Goal: Information Seeking & Learning: Understand process/instructions

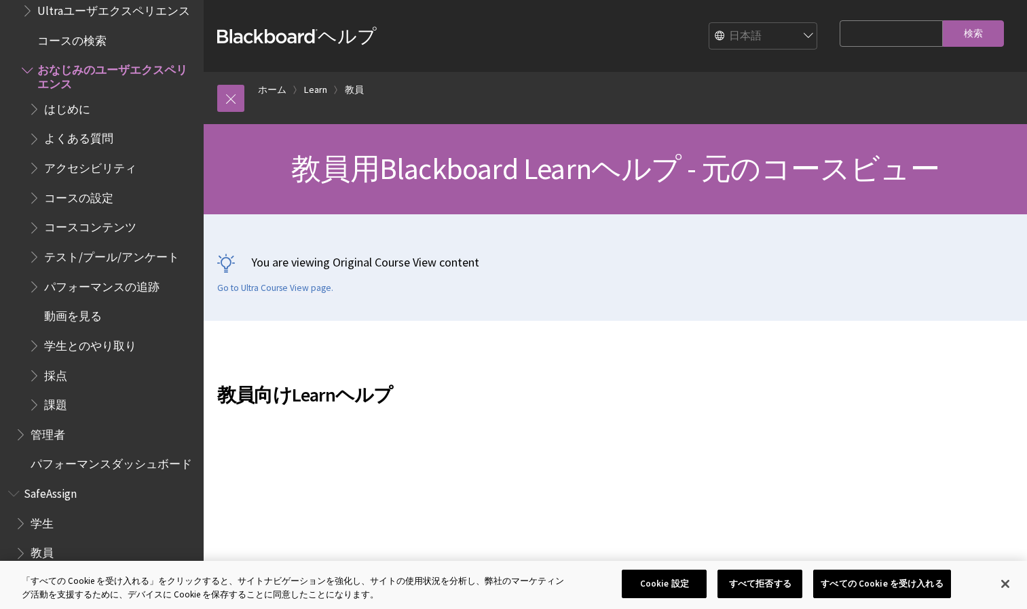
click at [59, 400] on span "課題" at bounding box center [55, 403] width 23 height 18
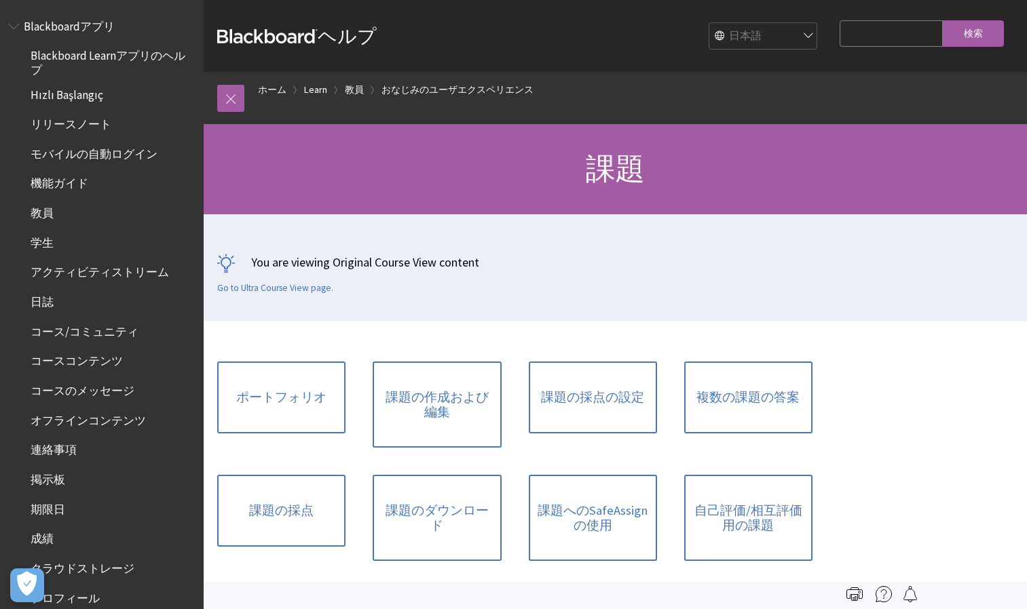
scroll to position [1720, 0]
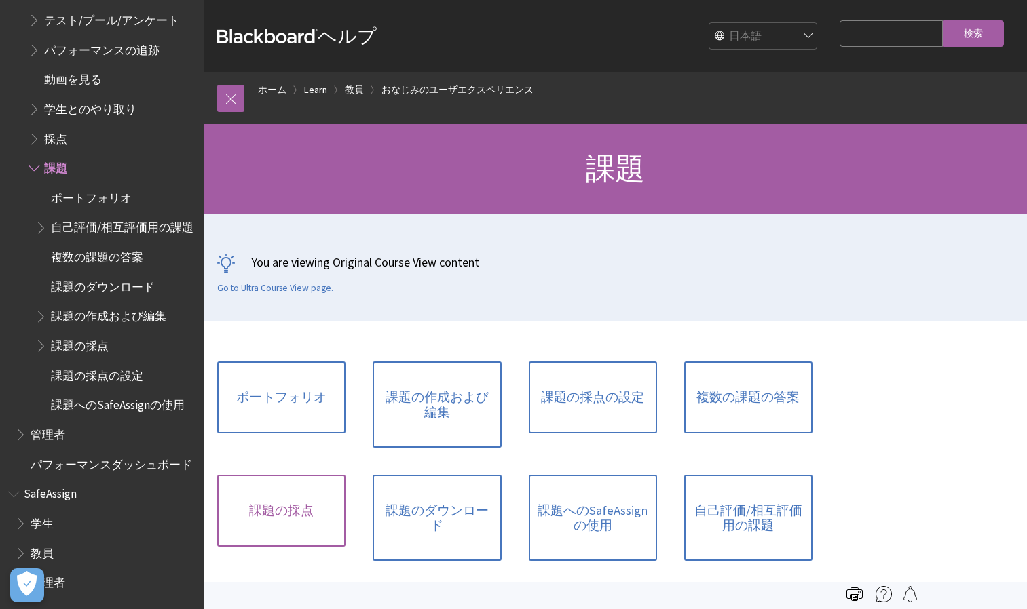
click at [305, 518] on link "課題の採点" at bounding box center [281, 511] width 128 height 72
click at [476, 495] on link "課題のダウンロード" at bounding box center [436, 518] width 128 height 86
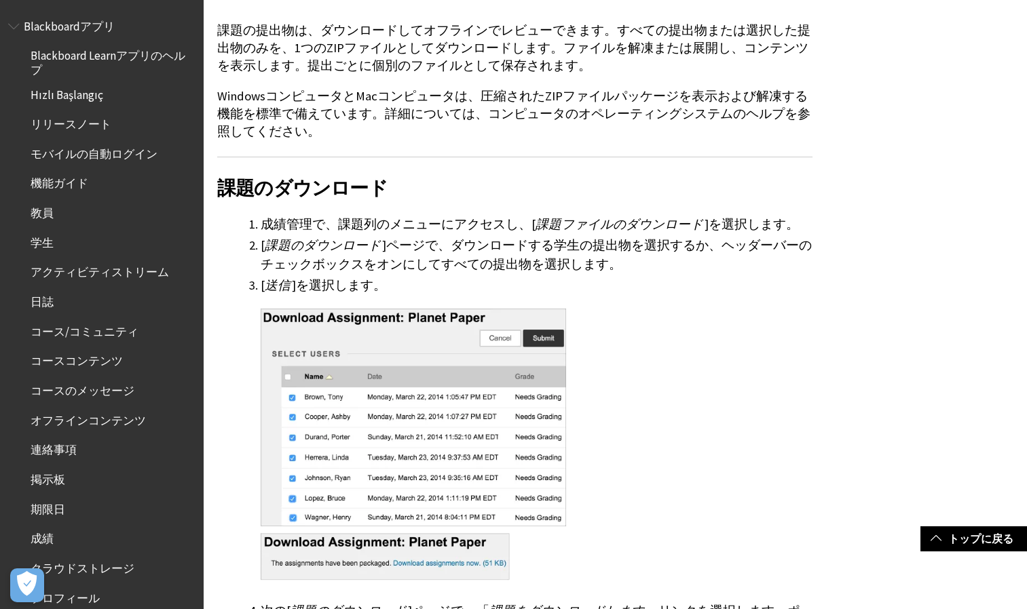
scroll to position [407, 0]
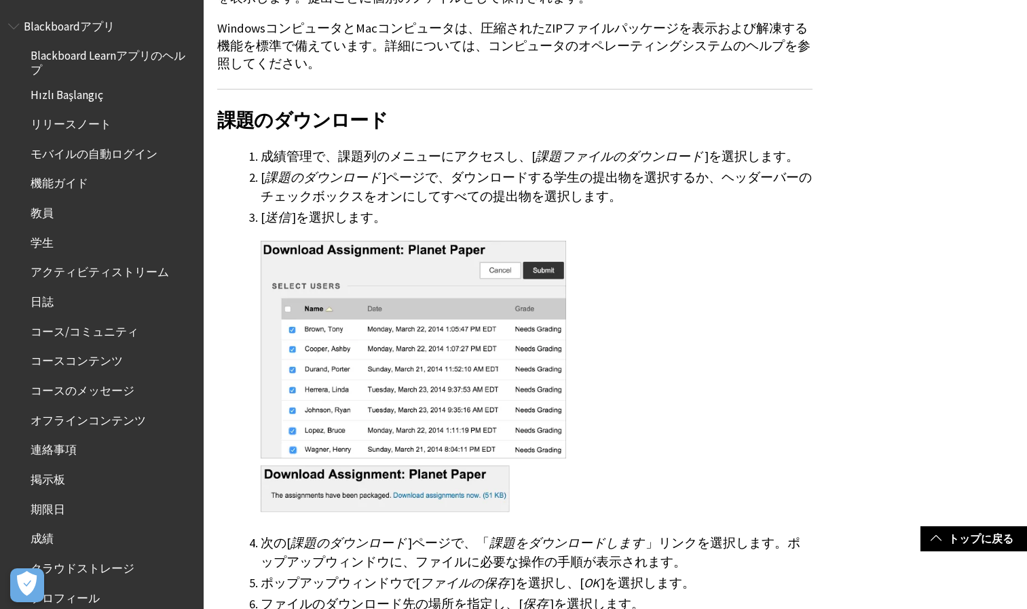
drag, startPoint x: 767, startPoint y: 283, endPoint x: 708, endPoint y: 309, distance: 64.1
click at [708, 309] on div at bounding box center [537, 379] width 552 height 305
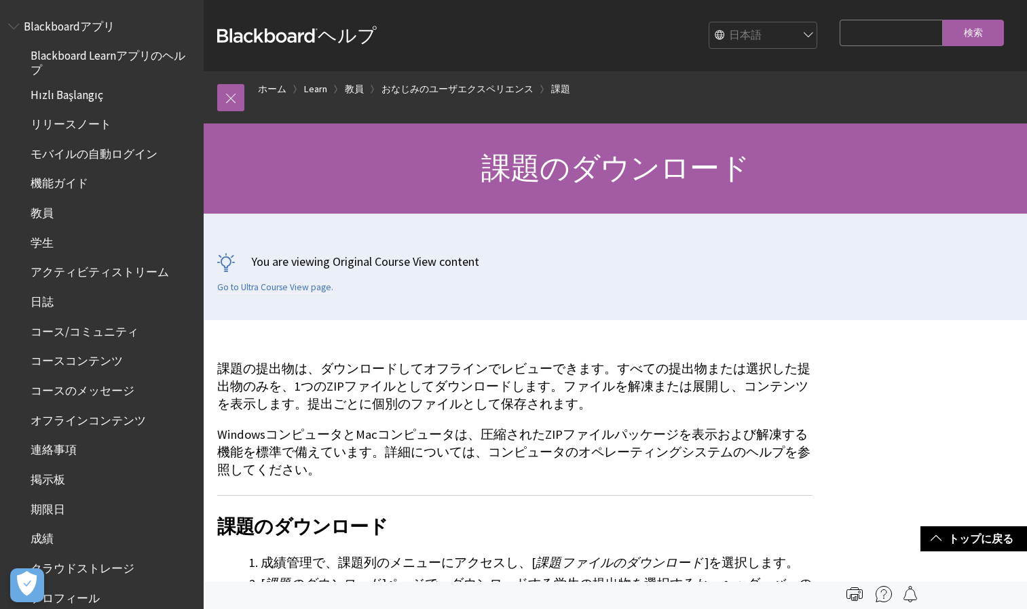
scroll to position [0, 0]
